Goal: Task Accomplishment & Management: Manage account settings

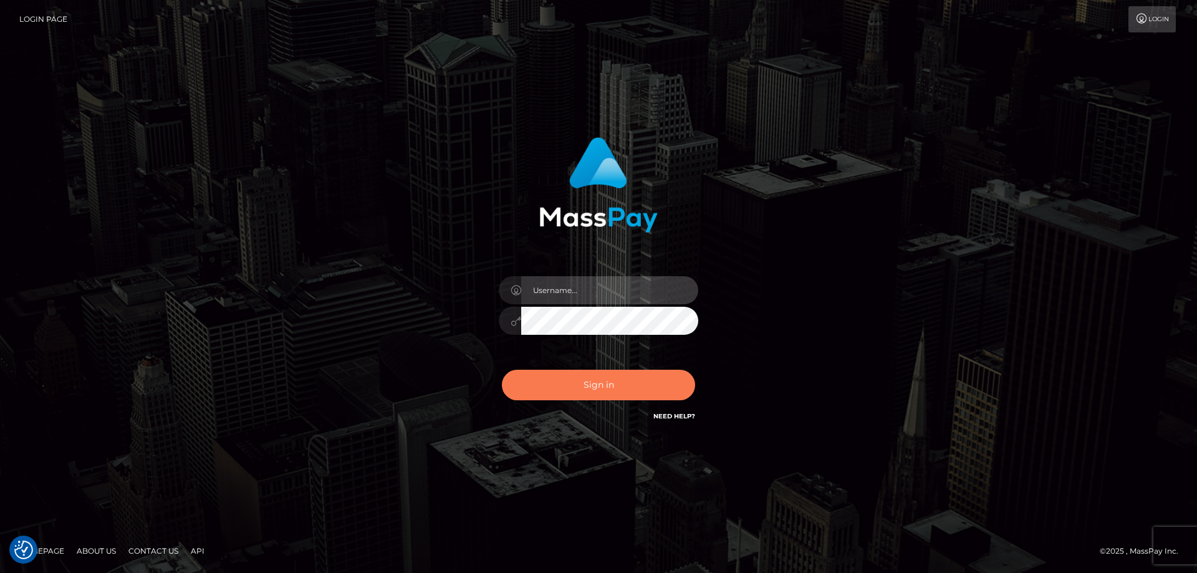
type input "emmy.navach"
click at [605, 386] on button "Sign in" at bounding box center [598, 385] width 193 height 31
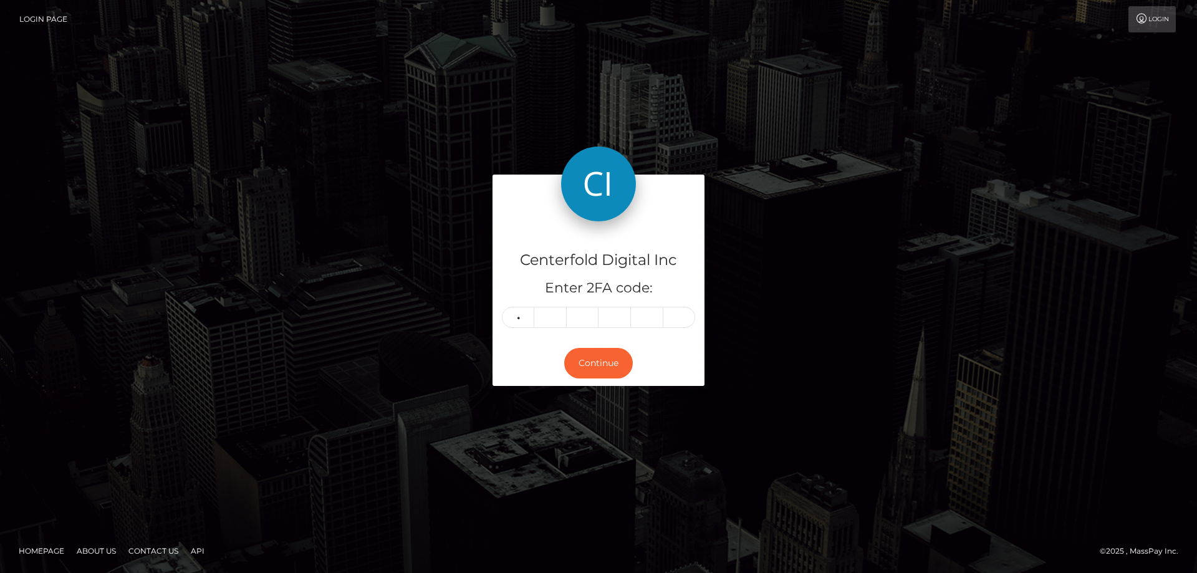
type input "3"
type input "0"
type input "4"
type input "6"
type input "1"
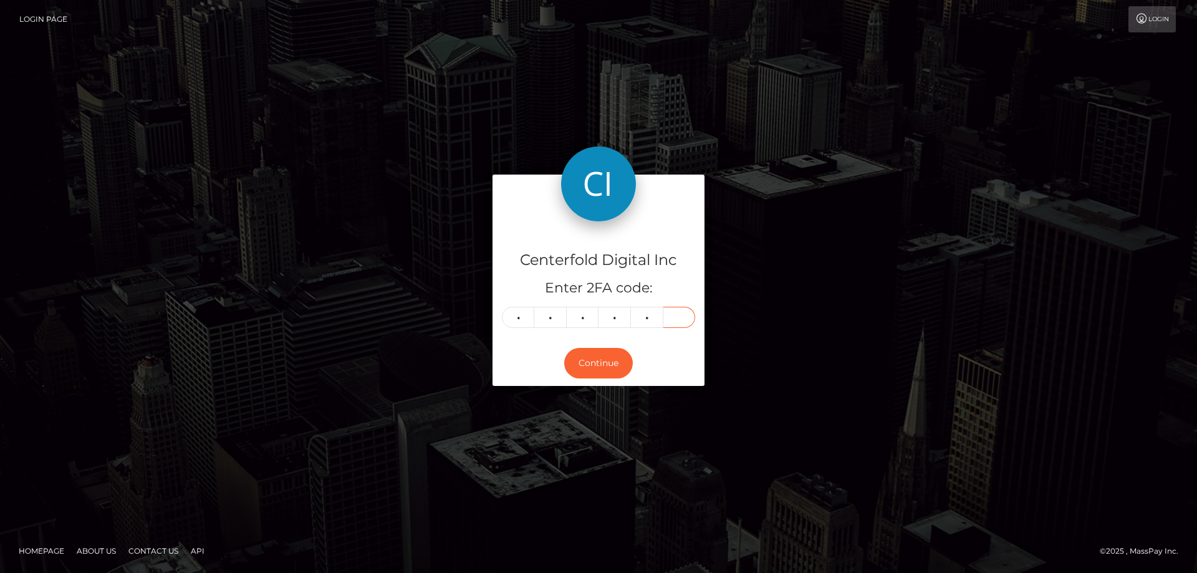
type input "4"
